Goal: Transaction & Acquisition: Book appointment/travel/reservation

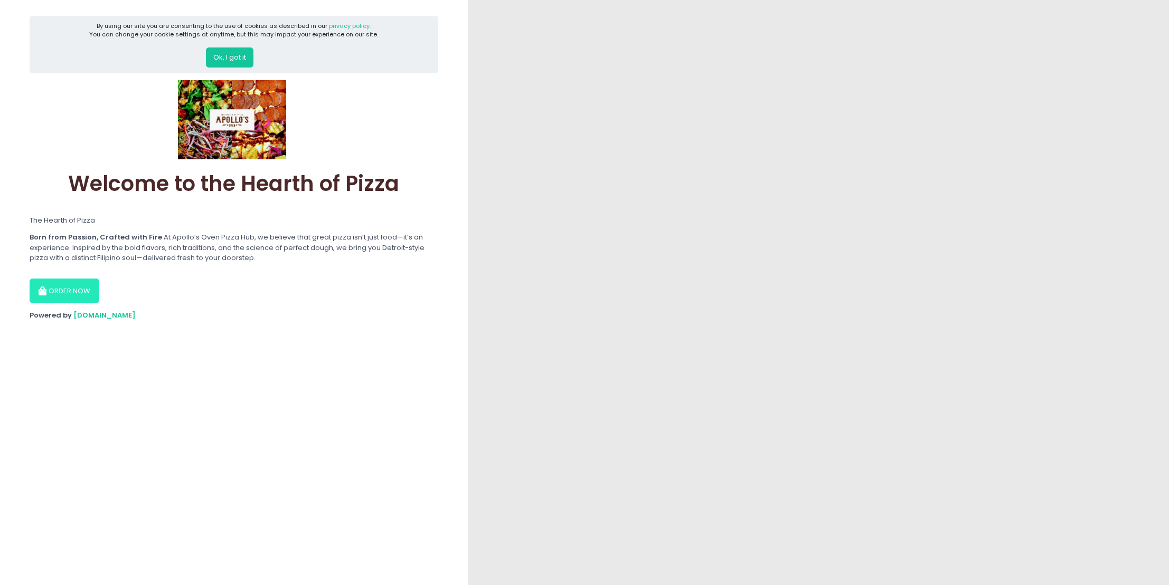
click at [68, 280] on button "ORDER NOW" at bounding box center [65, 291] width 70 height 25
select select "[DATE]"
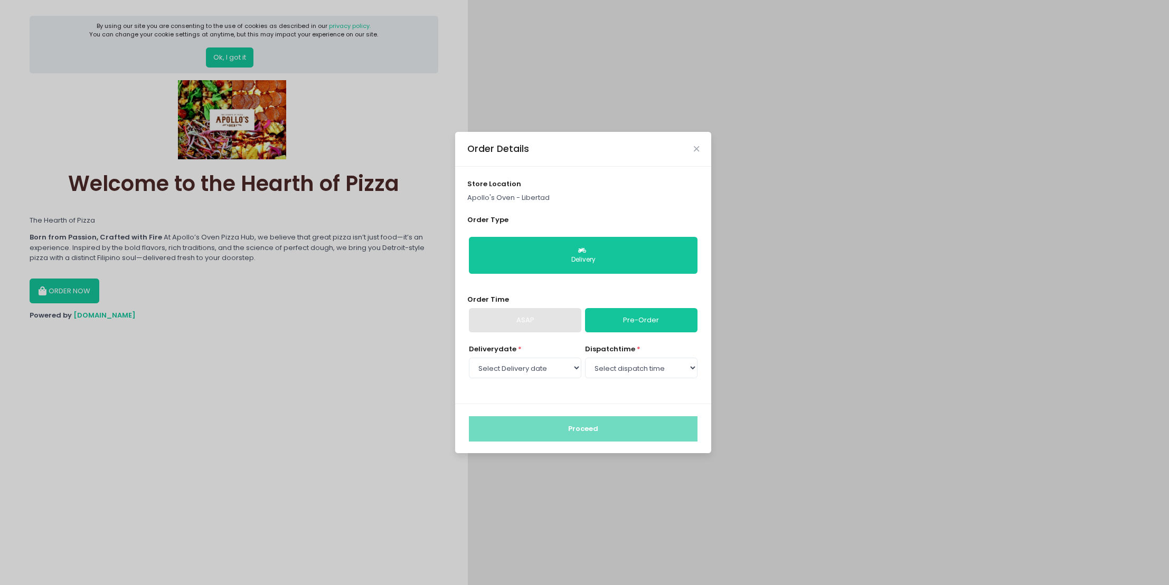
click at [550, 326] on div "ASAP" at bounding box center [525, 320] width 112 height 24
click at [551, 372] on select "Select Delivery date [DATE] [DATE] [DATE] [DATE]" at bounding box center [525, 368] width 112 height 20
click at [469, 358] on select "Select Delivery date [DATE] [DATE] [DATE] [DATE]" at bounding box center [525, 368] width 112 height 20
click at [648, 373] on select "Select dispatch time 03:00 PM - 03:30 PM 03:30 PM - 04:00 PM 04:00 PM - 04:30 P…" at bounding box center [641, 368] width 112 height 20
select select "15:30"
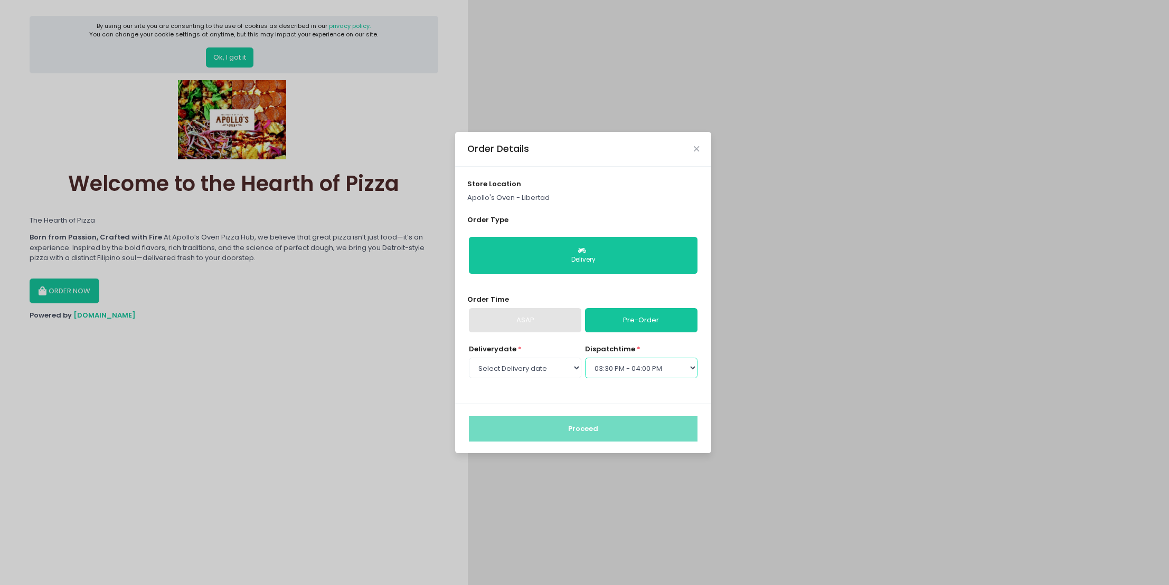
click at [585, 358] on select "Select dispatch time 03:00 PM - 03:30 PM 03:30 PM - 04:00 PM 04:00 PM - 04:30 P…" at bounding box center [641, 368] width 112 height 20
click at [630, 425] on button "Proceed" at bounding box center [583, 429] width 229 height 25
